Goal: Information Seeking & Learning: Learn about a topic

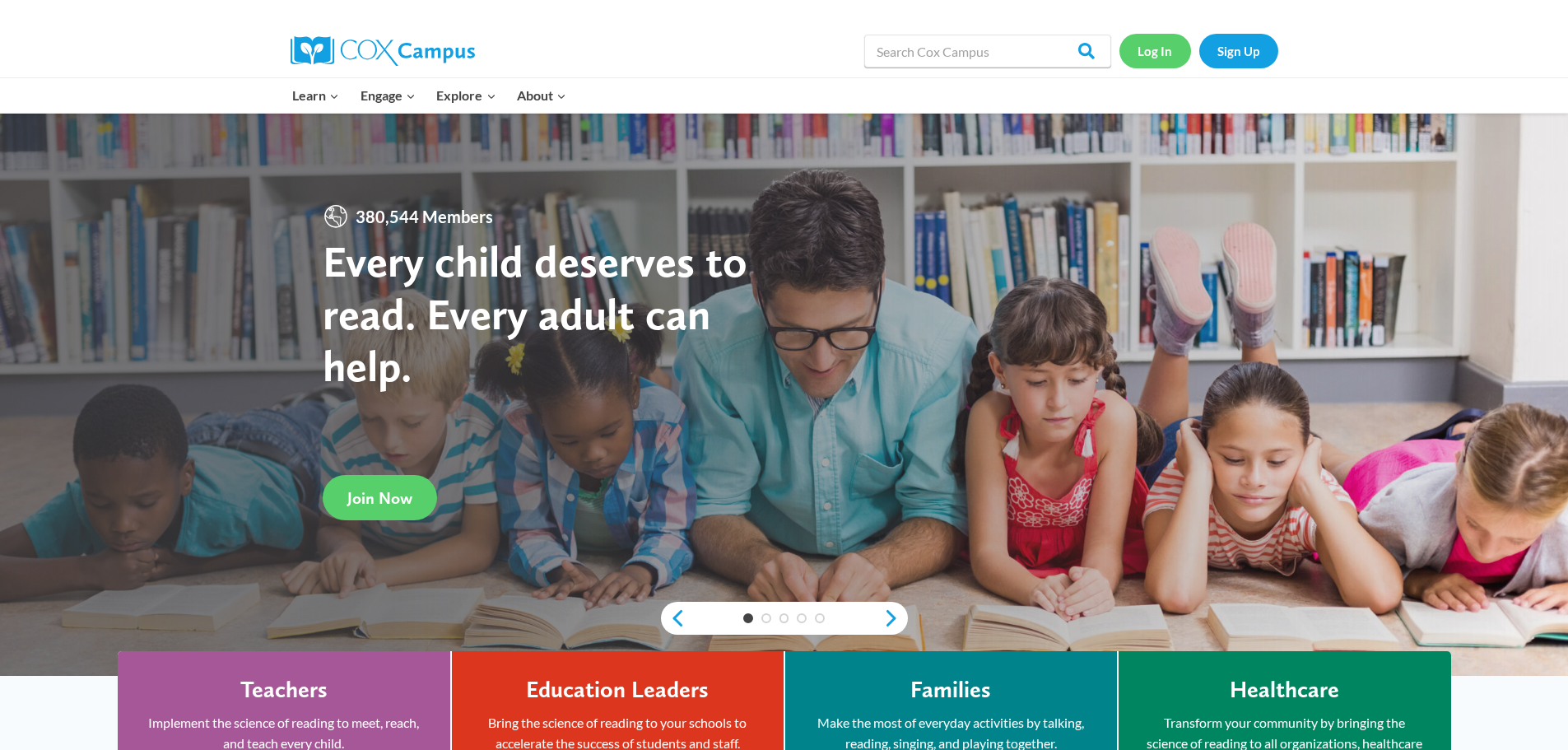
click at [1150, 52] on link "Log In" at bounding box center [1155, 50] width 71 height 34
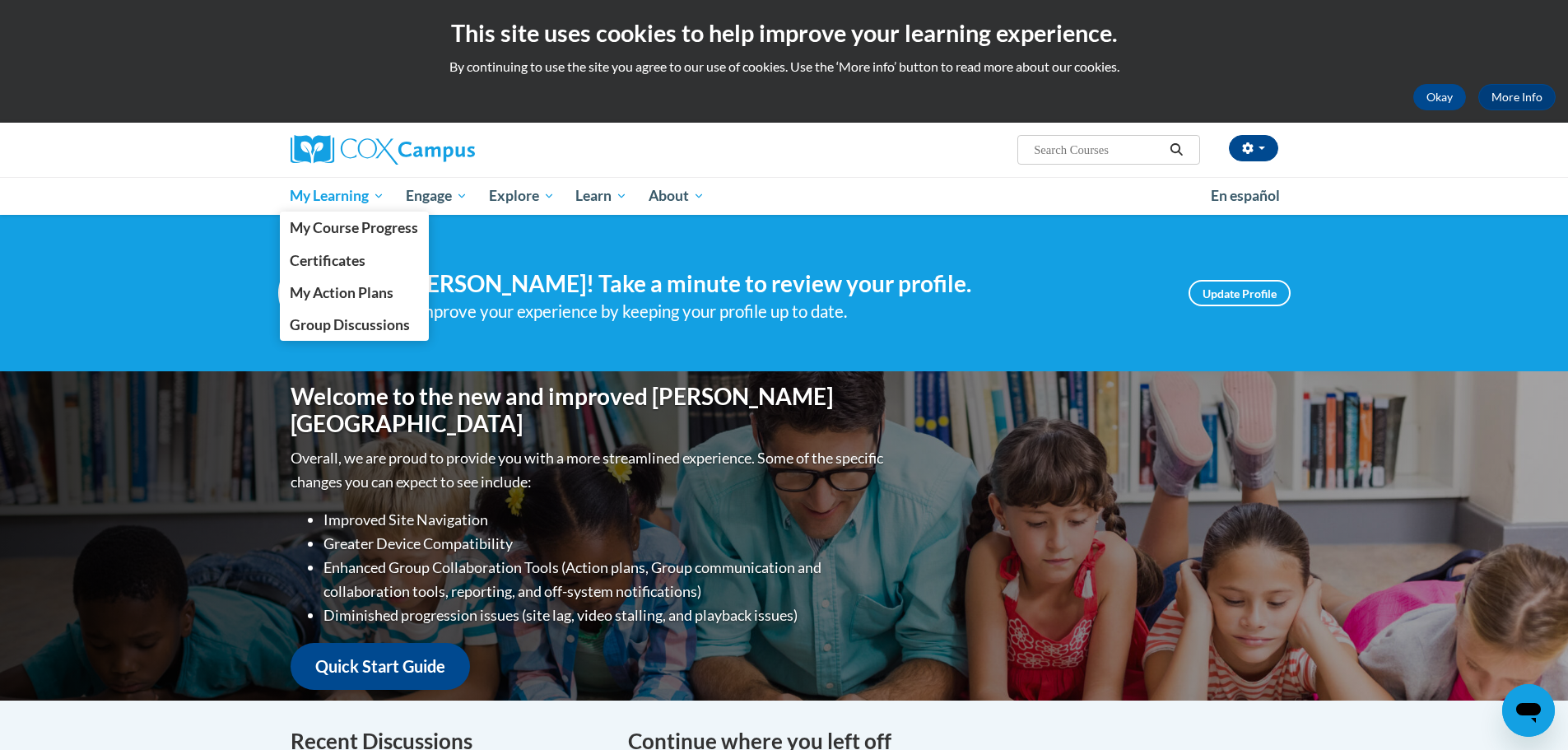
click at [366, 192] on span "My Learning" at bounding box center [337, 196] width 95 height 20
click at [330, 198] on span "My Learning" at bounding box center [337, 196] width 95 height 20
click at [340, 224] on span "My Course Progress" at bounding box center [354, 227] width 128 height 17
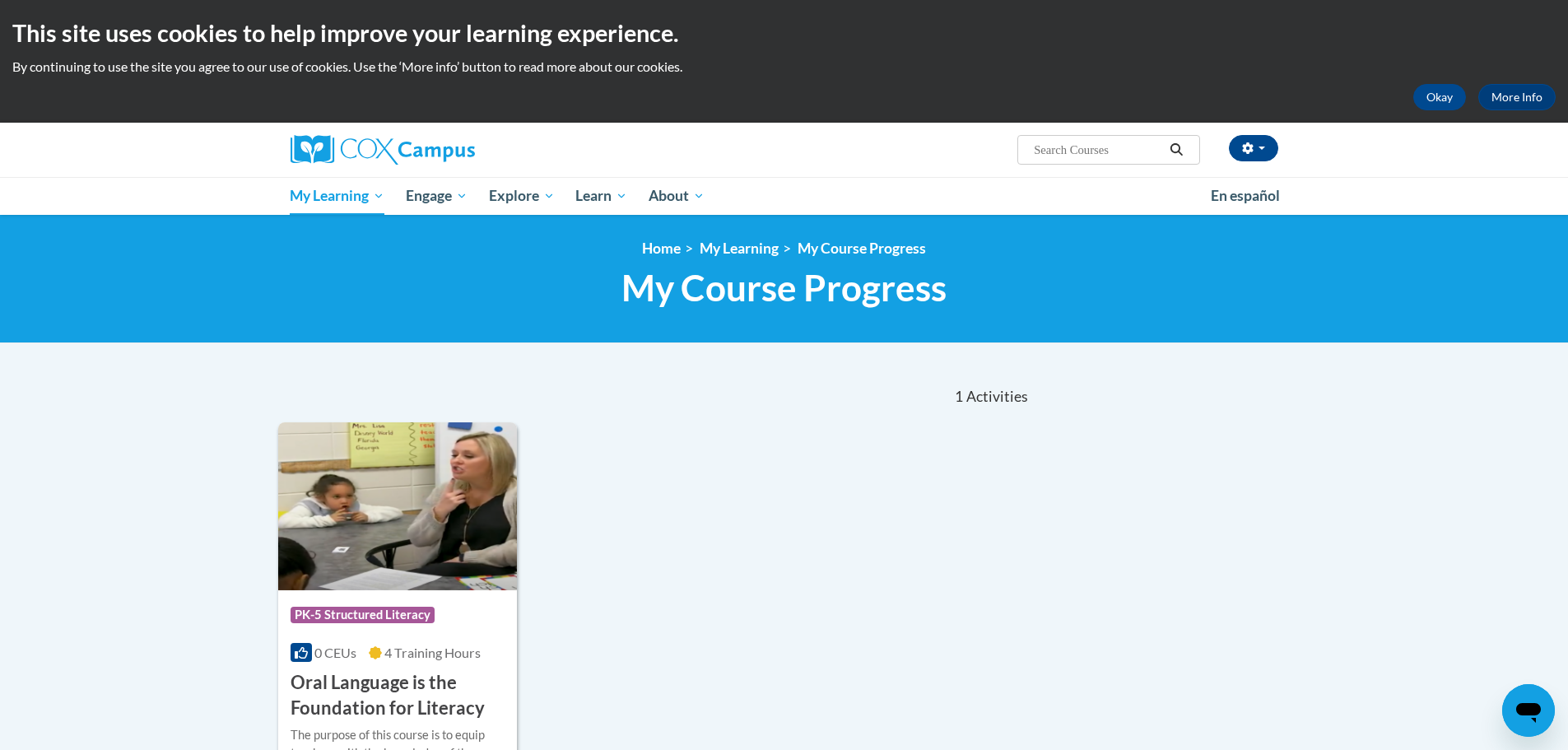
click at [1035, 152] on input "Search..." at bounding box center [1098, 150] width 132 height 20
click at [1070, 145] on input "Search..." at bounding box center [1098, 150] width 132 height 20
type input "early literacy"
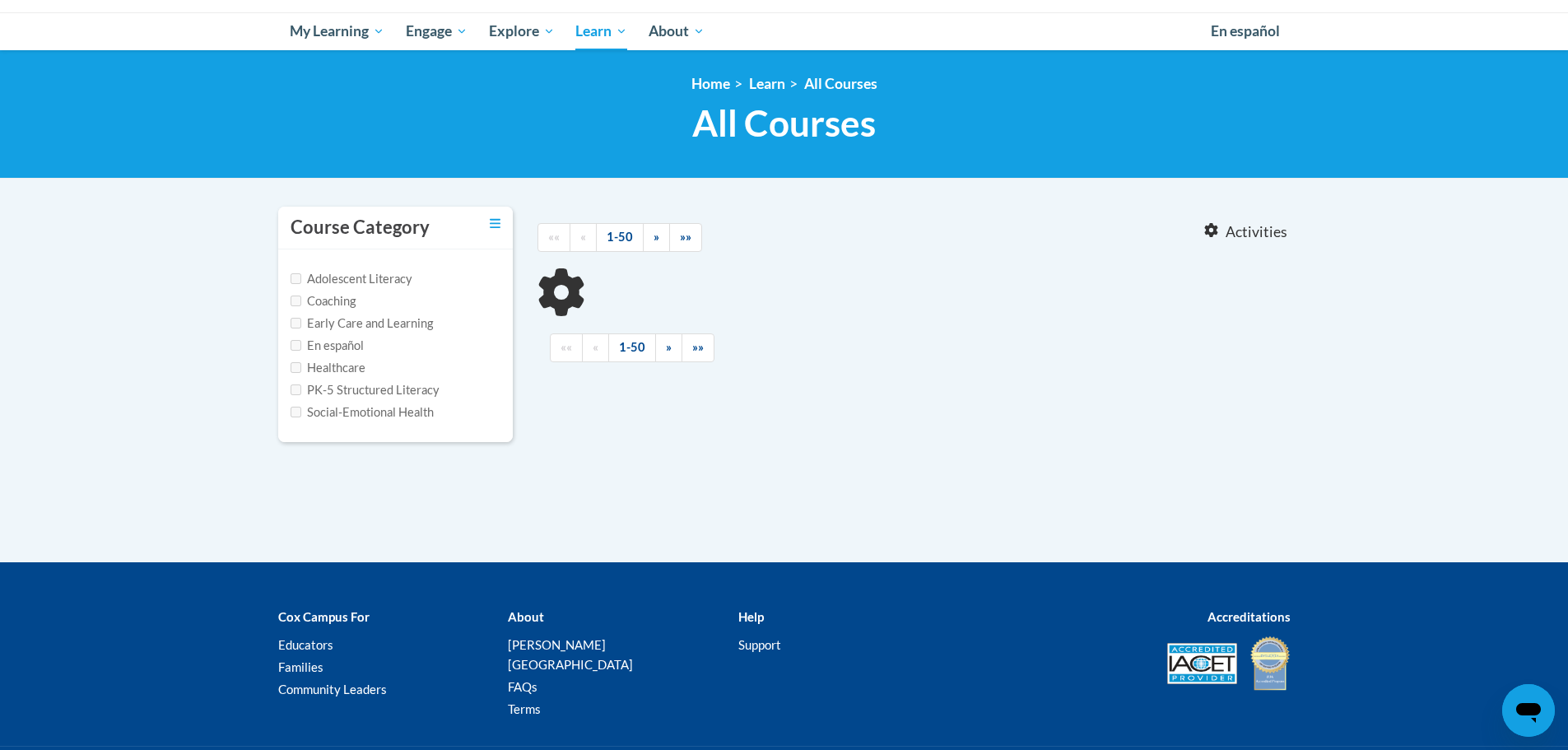
type input "early literacy"
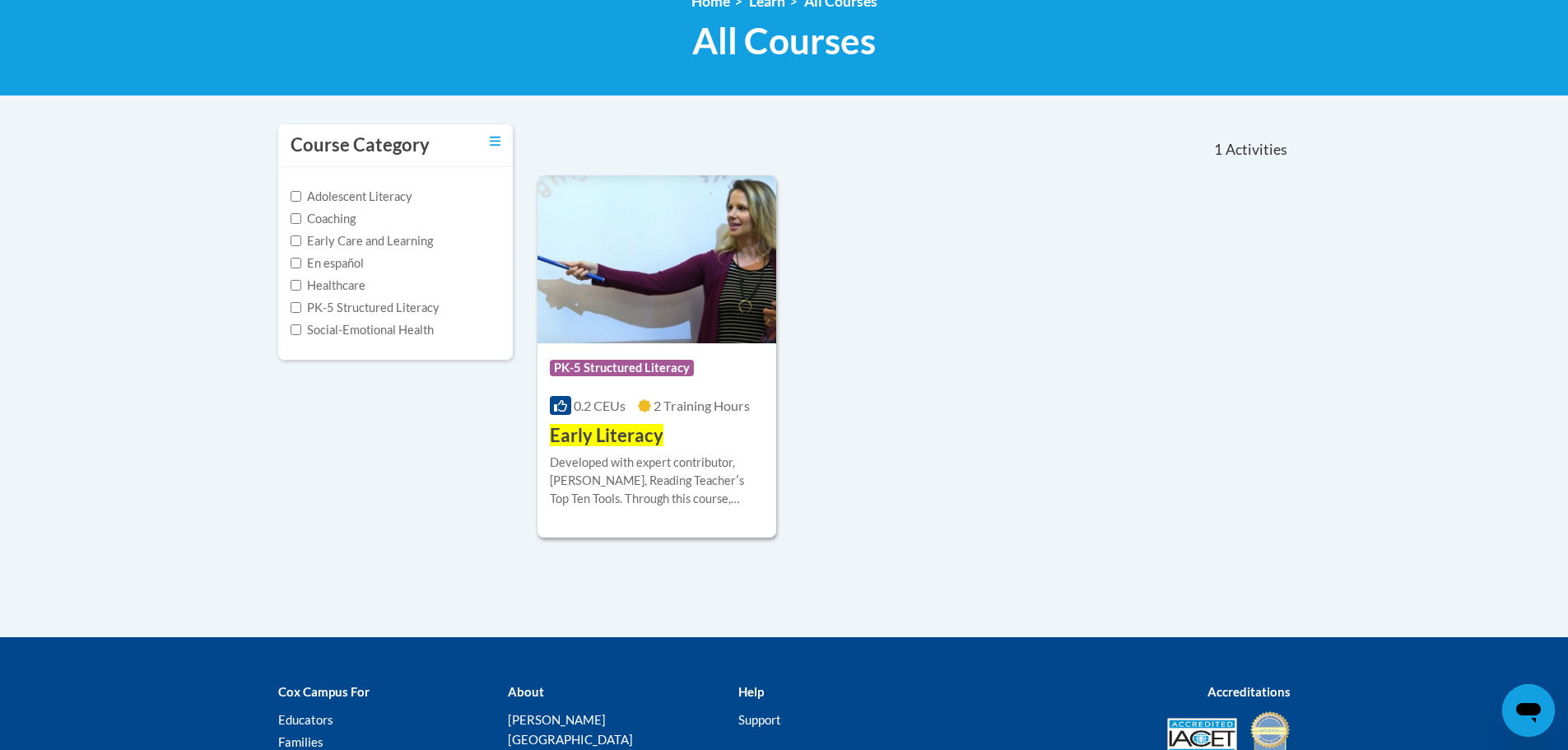
scroll to position [165, 0]
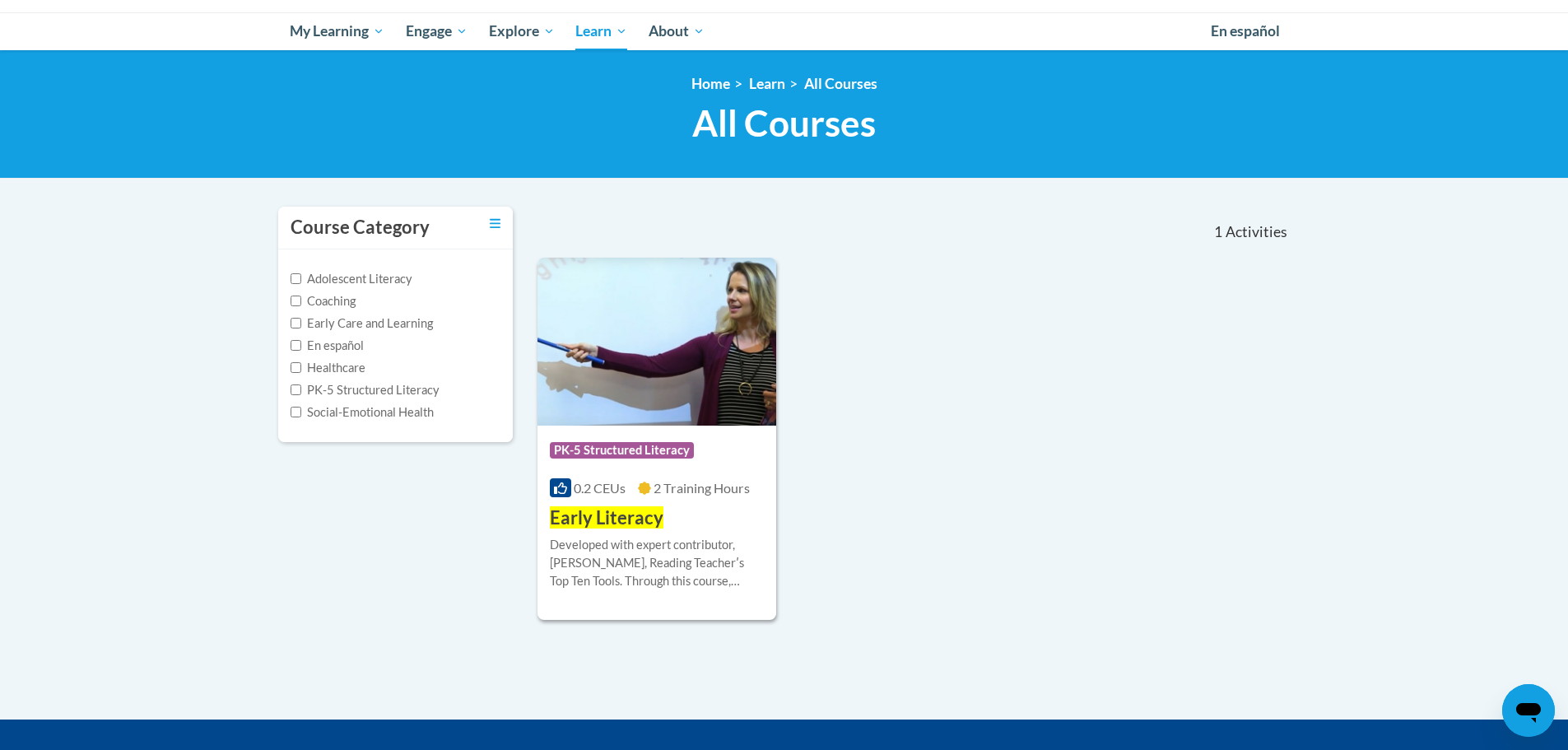
drag, startPoint x: 820, startPoint y: 131, endPoint x: 753, endPoint y: 128, distance: 67.1
click at [819, 131] on span "All Courses" at bounding box center [784, 123] width 184 height 44
click at [844, 80] on link "All Courses" at bounding box center [840, 83] width 73 height 17
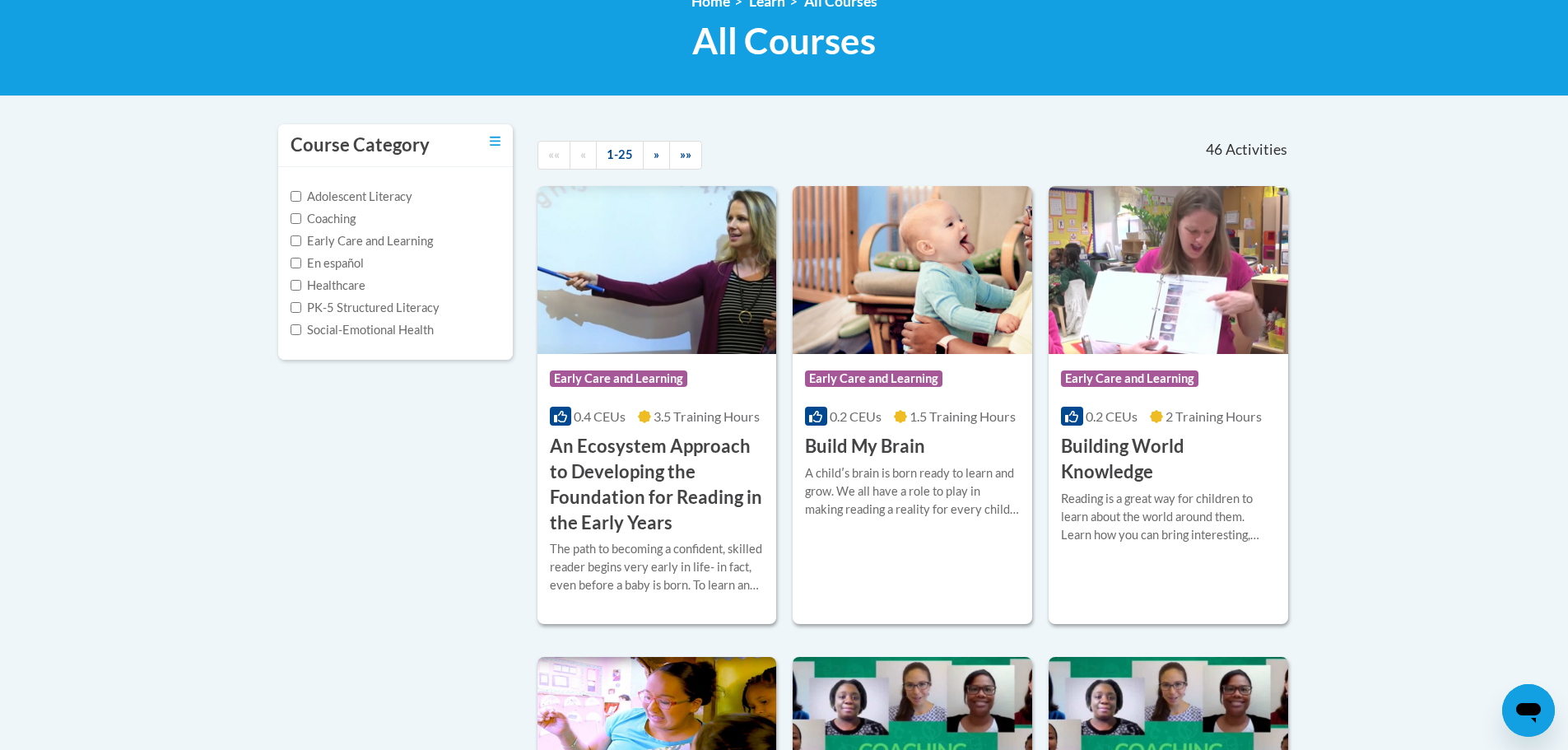
scroll to position [82, 0]
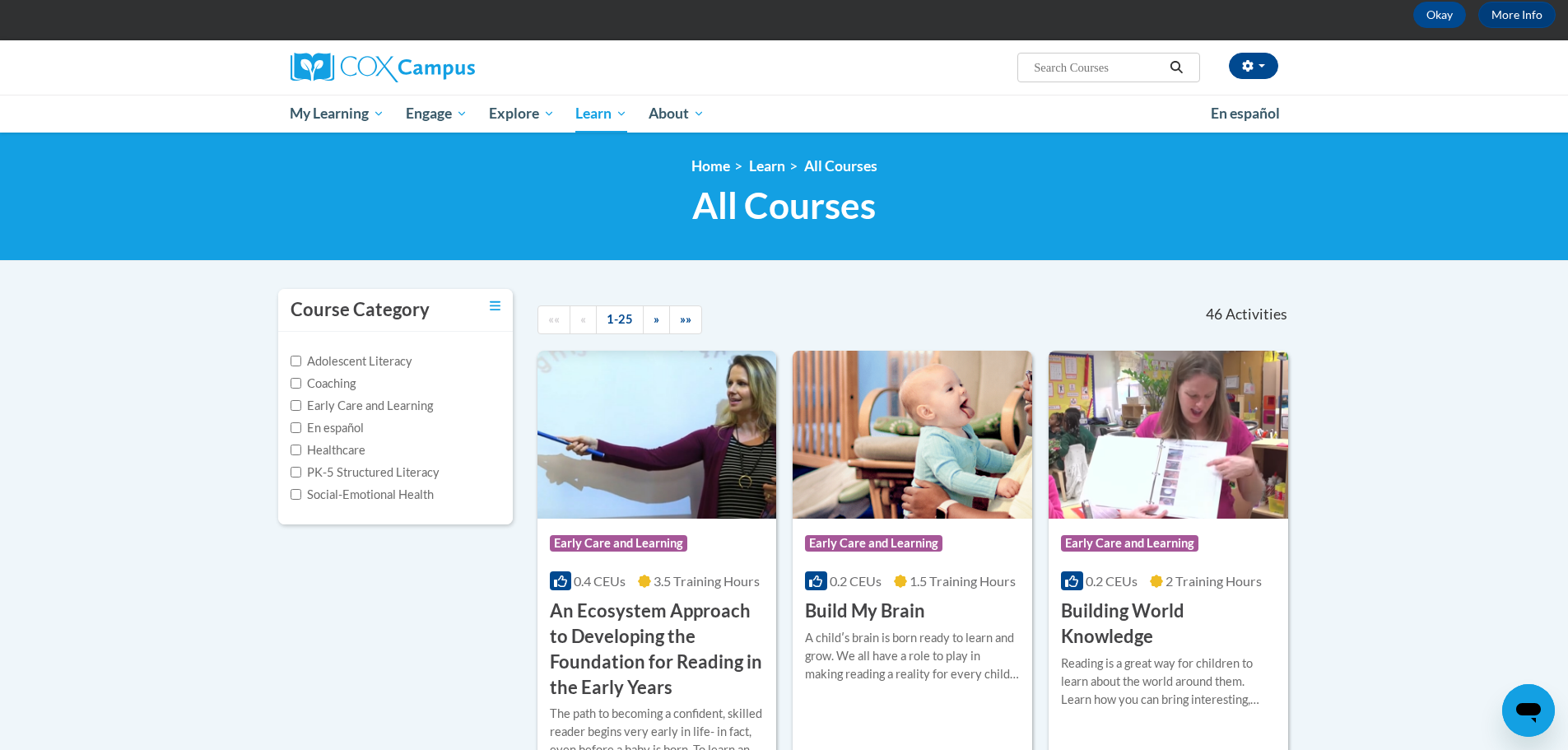
click at [329, 475] on label "PK-5 Structured Literacy" at bounding box center [365, 473] width 149 height 18
click at [301, 475] on input "PK-5 Structured Literacy" at bounding box center [296, 472] width 11 height 11
checkbox input "true"
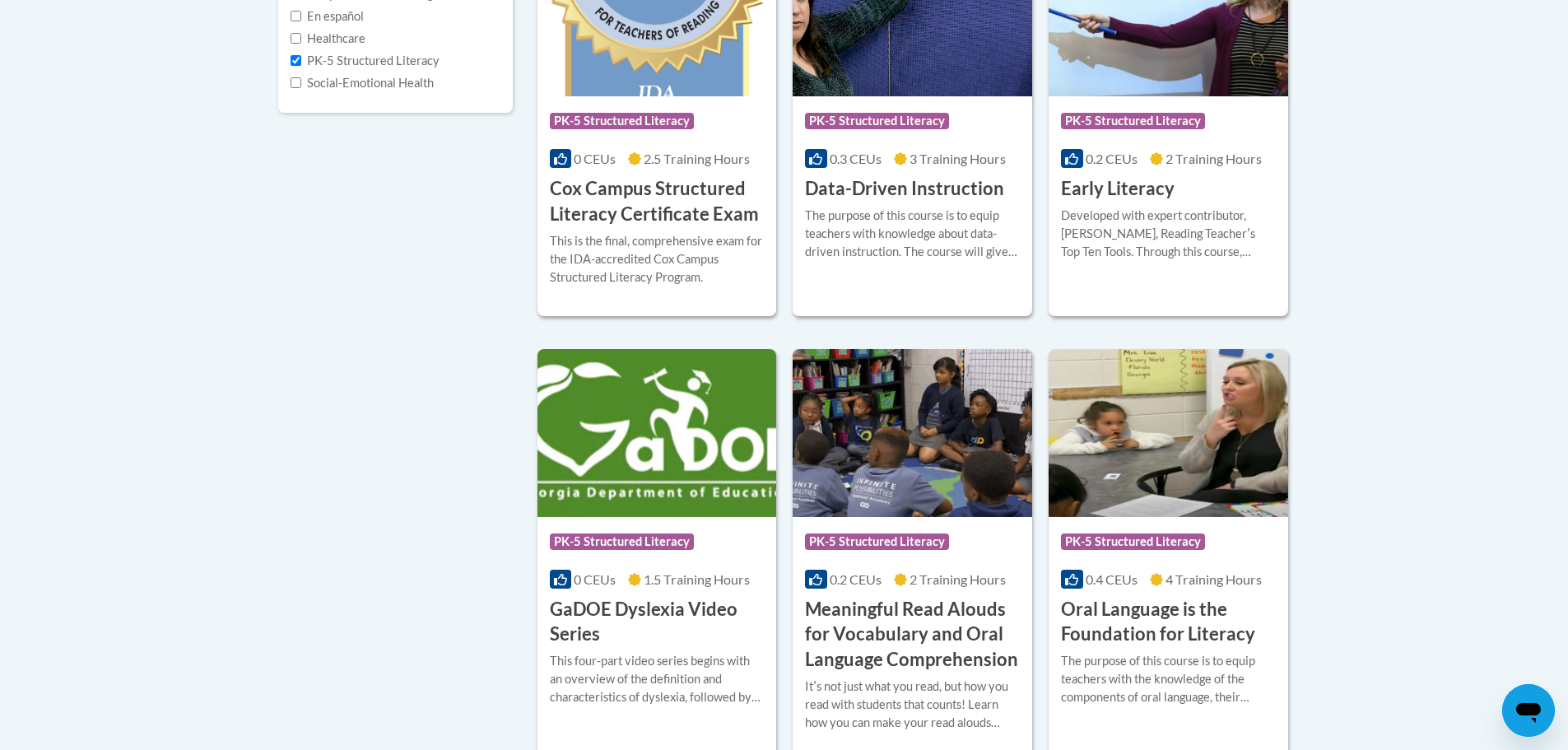
scroll to position [412, 0]
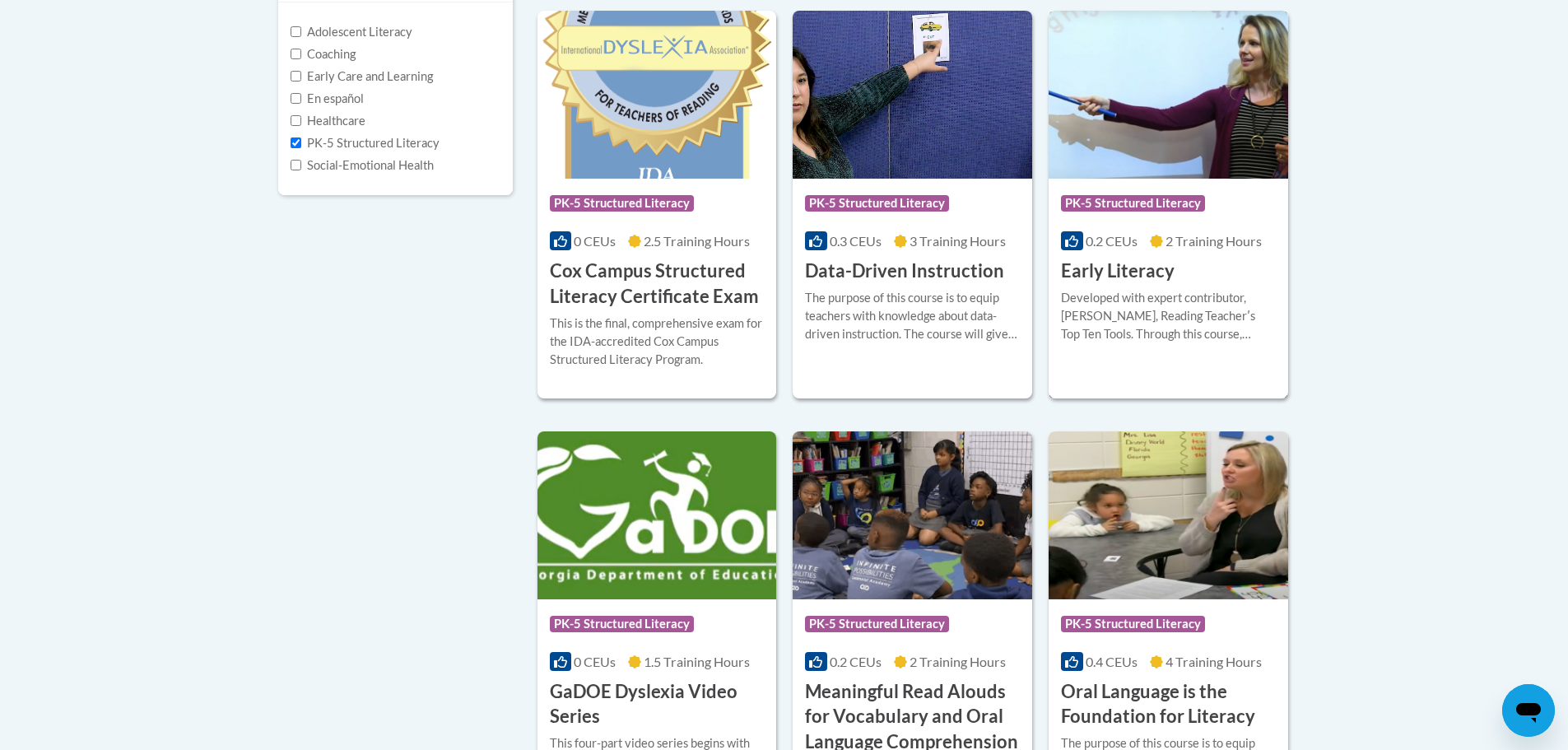
click at [1183, 267] on div "Course Category: PK-5 Structured Literacy 0.2 CEUs 2 Training Hours COURSE Earl…" at bounding box center [1168, 230] width 240 height 105
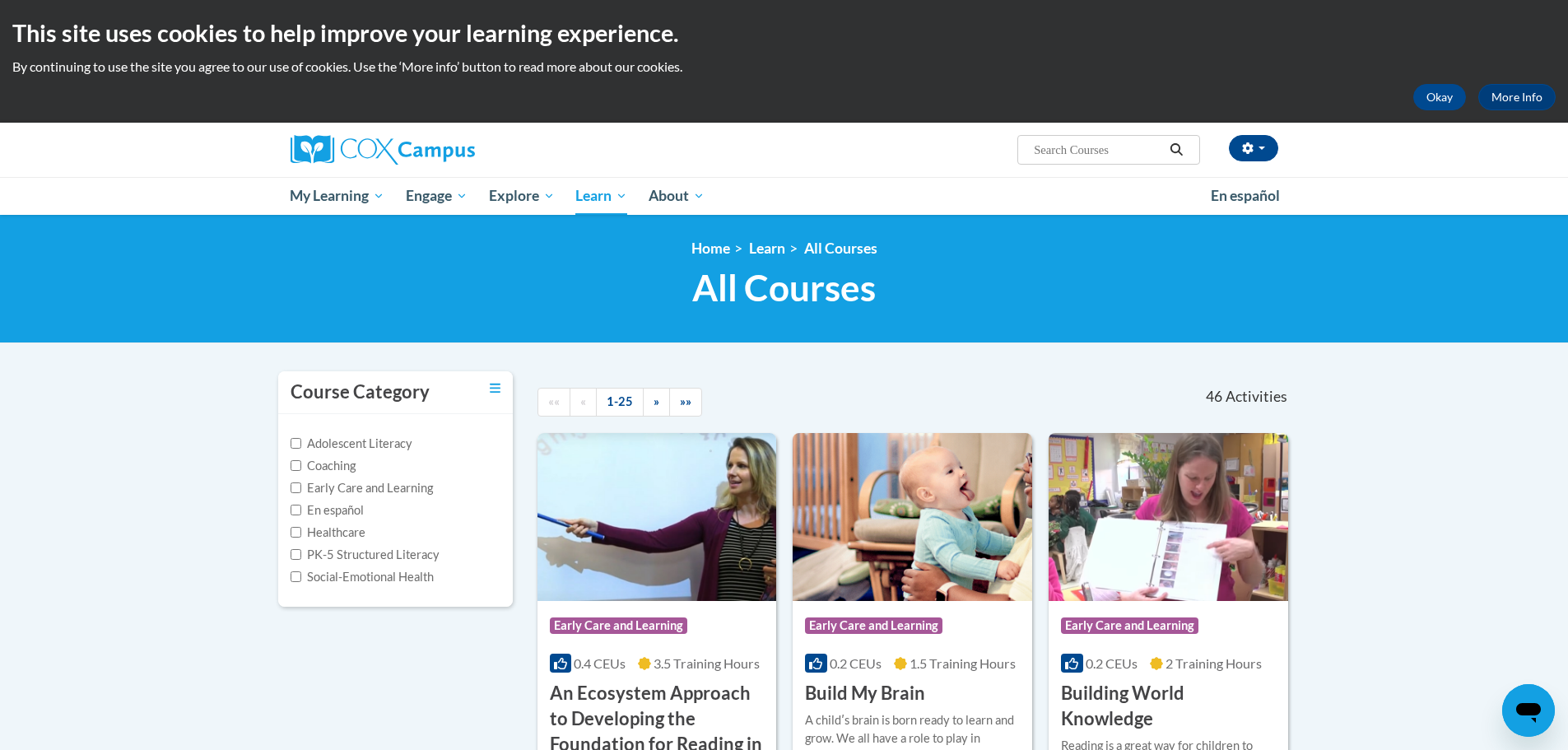
click at [1045, 149] on input "Search..." at bounding box center [1098, 150] width 132 height 20
type input "Early literacy"
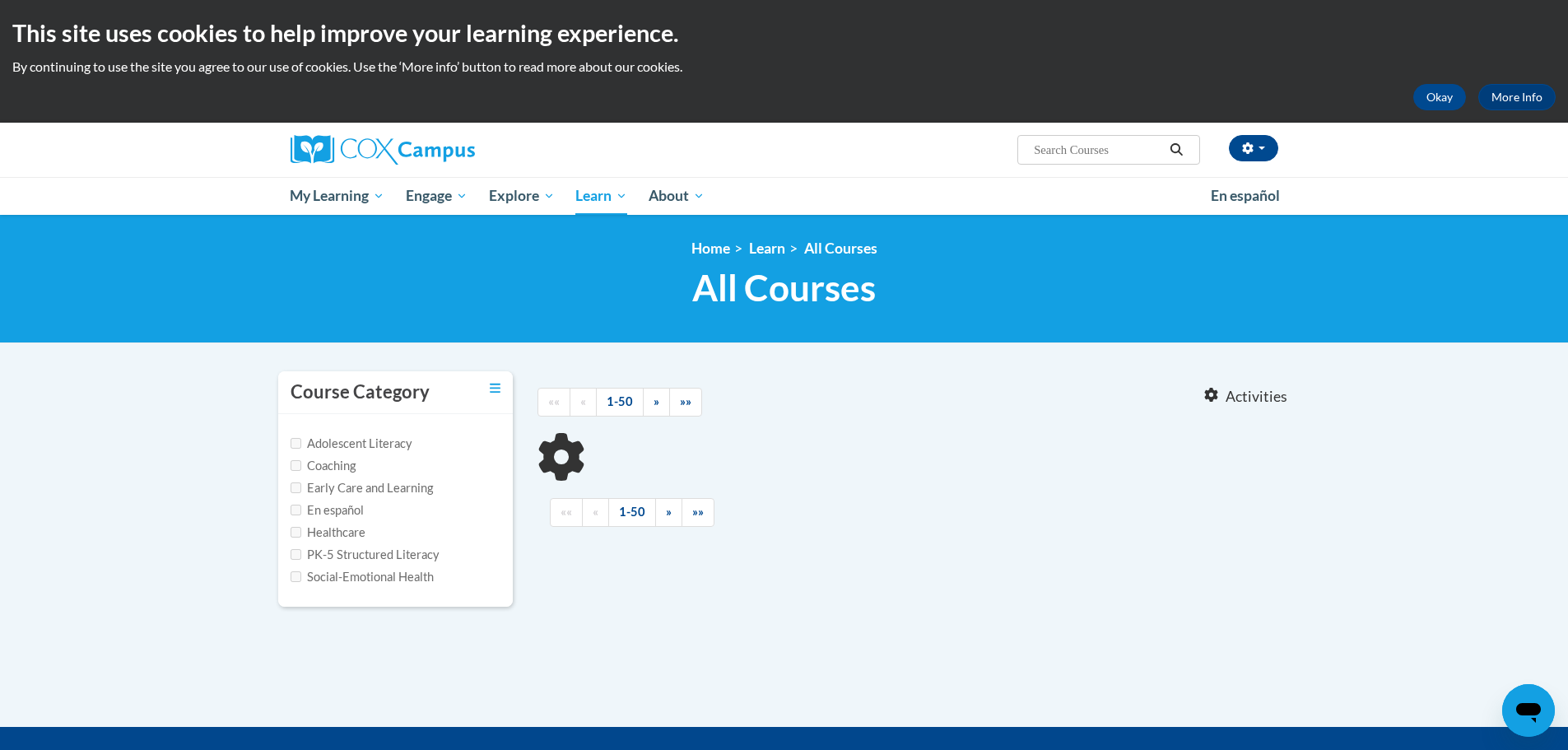
type input "Early literacy"
